Goal: Information Seeking & Learning: Find specific fact

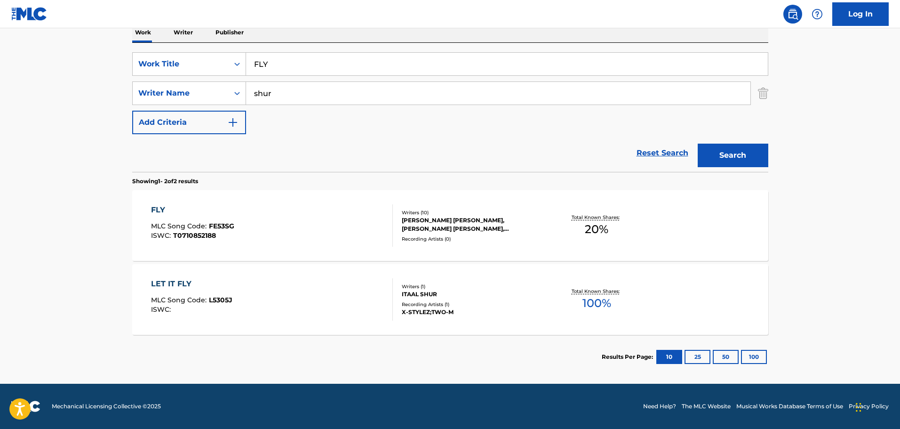
click at [260, 64] on input "FLY" at bounding box center [507, 64] width 522 height 23
paste input "UNKYTHING"
click at [743, 155] on button "Search" at bounding box center [733, 156] width 71 height 24
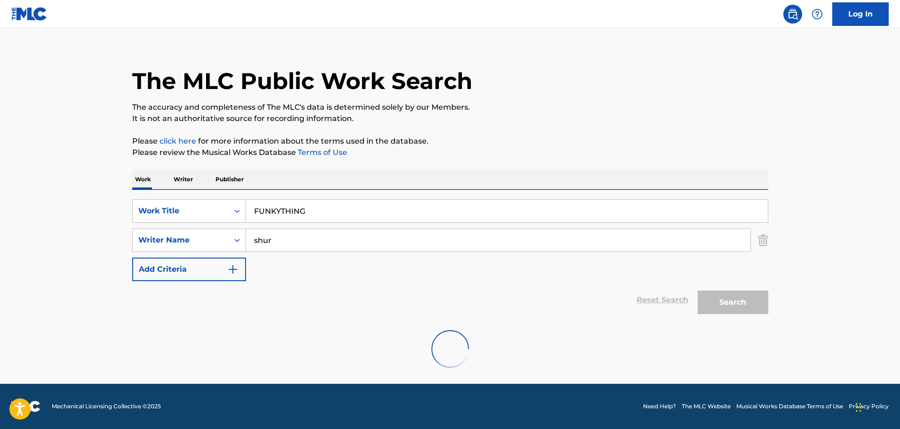
scroll to position [83, 0]
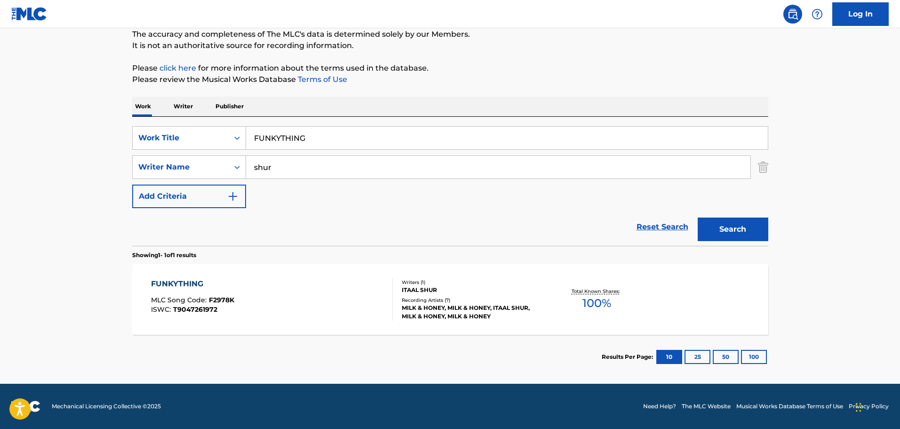
click at [287, 140] on input "FUNKYTHING" at bounding box center [507, 138] width 522 height 23
click at [284, 138] on input "FUNKYTHING" at bounding box center [507, 138] width 522 height 23
click at [282, 138] on input "FUNKYTHING" at bounding box center [507, 138] width 522 height 23
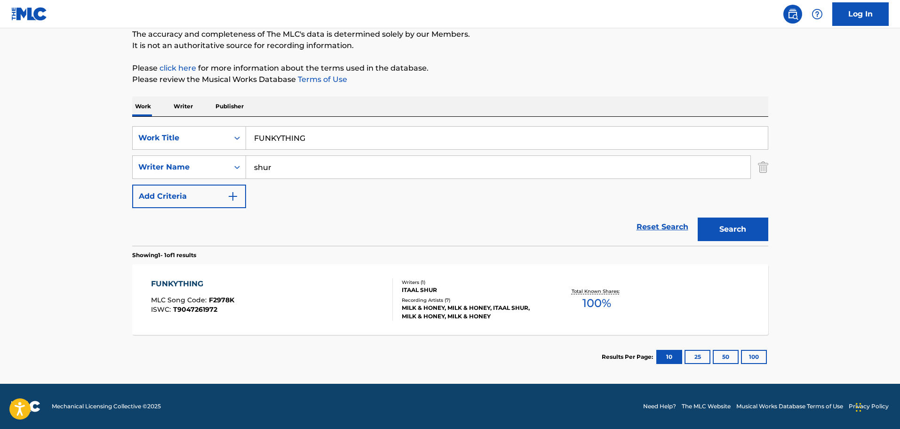
click at [282, 138] on input "FUNKYTHING" at bounding box center [507, 138] width 522 height 23
paste input "GEOGRAPHICAL CURE"
click at [739, 229] on button "Search" at bounding box center [733, 229] width 71 height 24
click at [295, 136] on input "GEOGRAPHICAL CURE" at bounding box center [507, 138] width 522 height 23
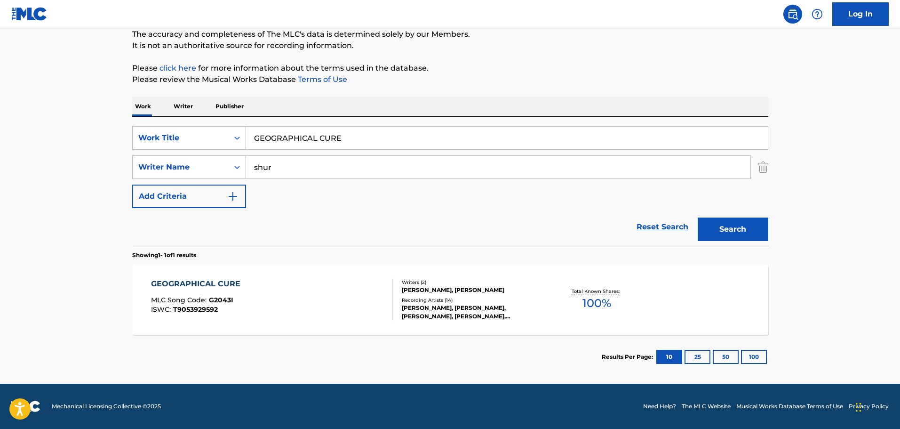
click at [295, 136] on input "GEOGRAPHICAL CURE" at bounding box center [507, 138] width 522 height 23
paste input "[PERSON_NAME]"
click at [743, 229] on button "Search" at bounding box center [733, 229] width 71 height 24
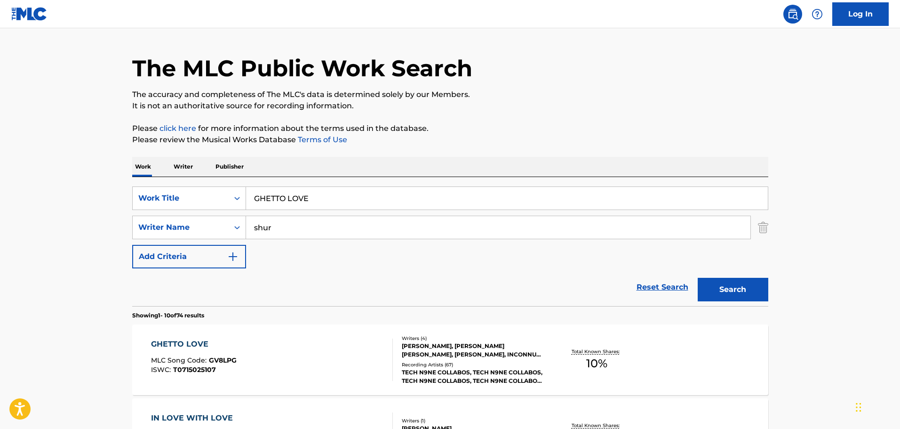
scroll to position [0, 0]
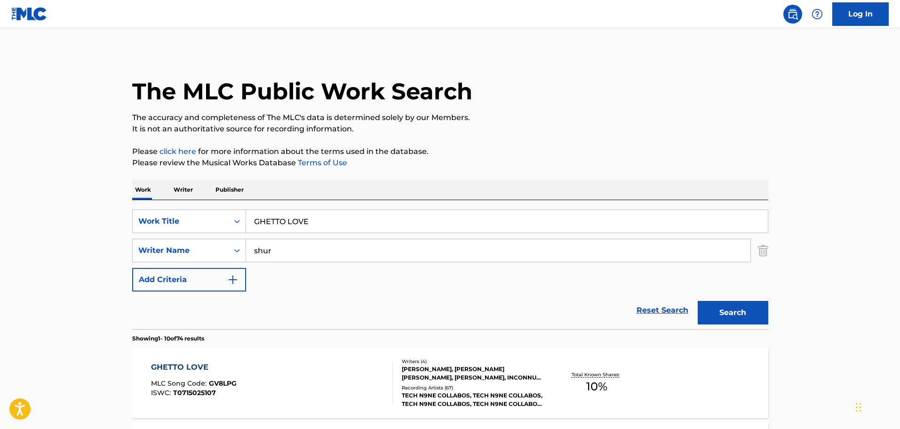
click at [278, 221] on input "GHETTO LOVE" at bounding box center [507, 221] width 522 height 23
paste input "OST"
click at [740, 314] on button "Search" at bounding box center [733, 313] width 71 height 24
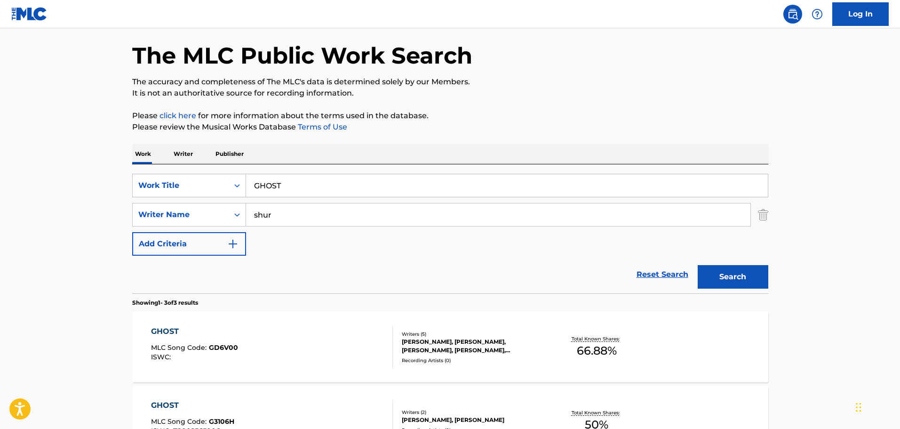
scroll to position [188, 0]
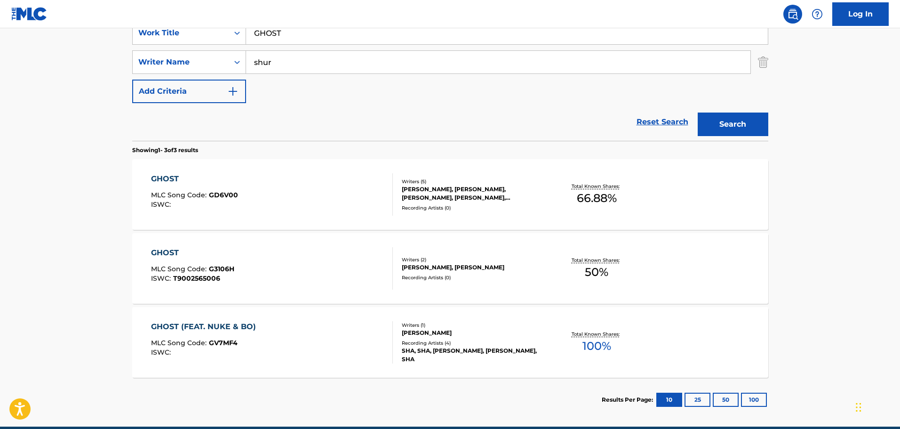
click at [264, 36] on input "GHOST" at bounding box center [507, 33] width 522 height 23
paste input "OIN' ON"
type input "GOIN' ON"
click at [728, 116] on button "Search" at bounding box center [733, 124] width 71 height 24
